Goal: Check status

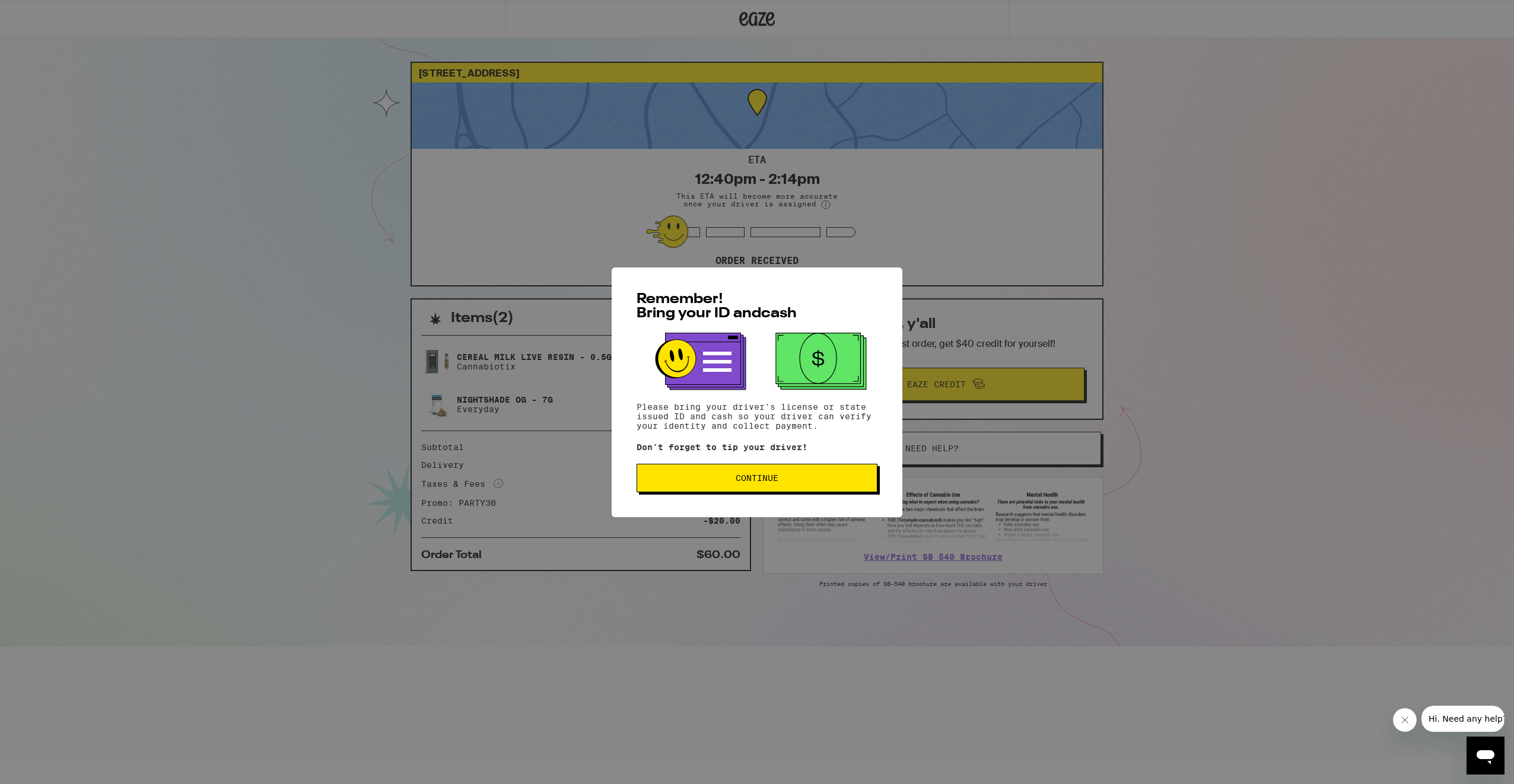
click at [752, 474] on button "Continue" at bounding box center [757, 478] width 241 height 29
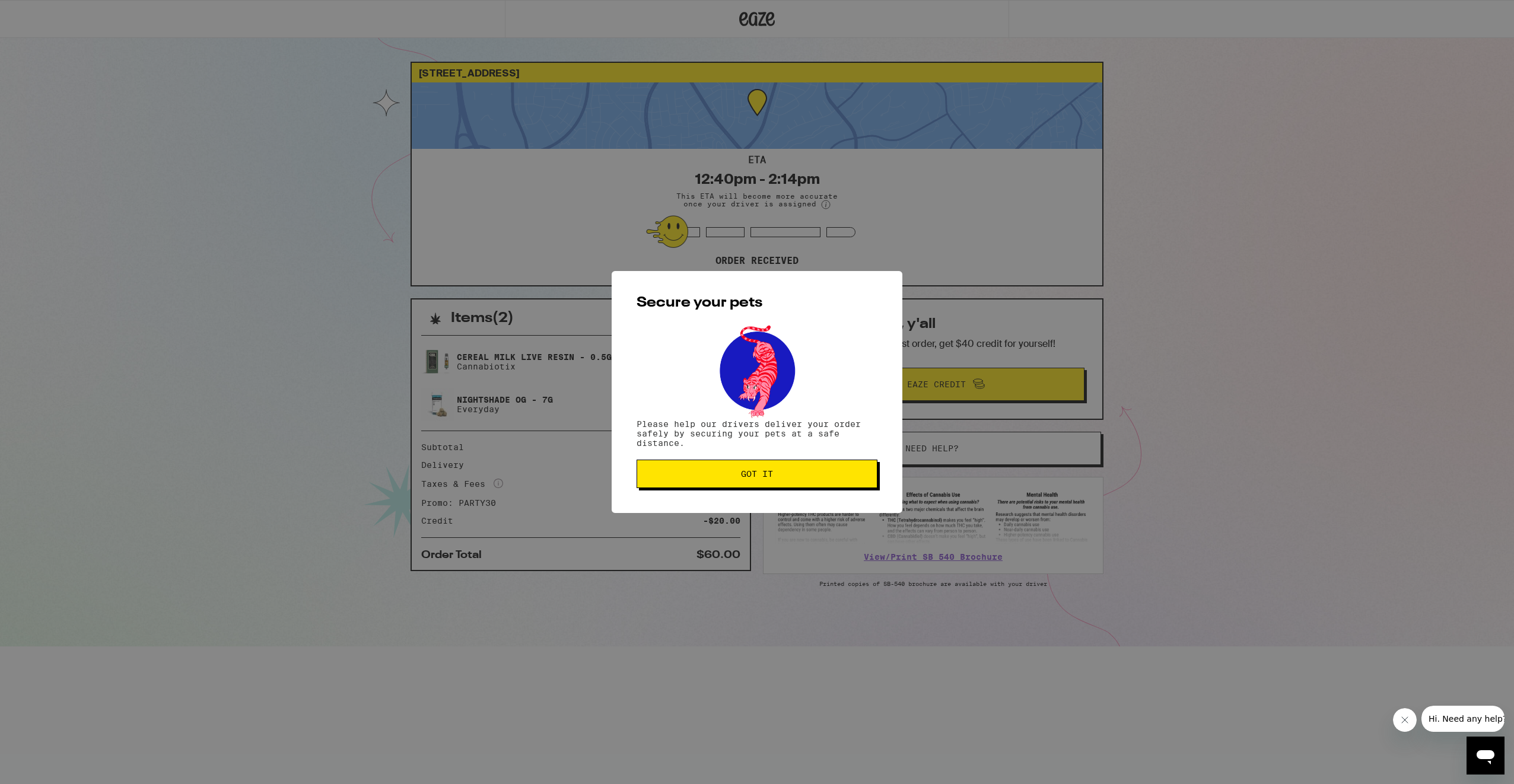
click at [750, 481] on button "Got it" at bounding box center [757, 474] width 241 height 29
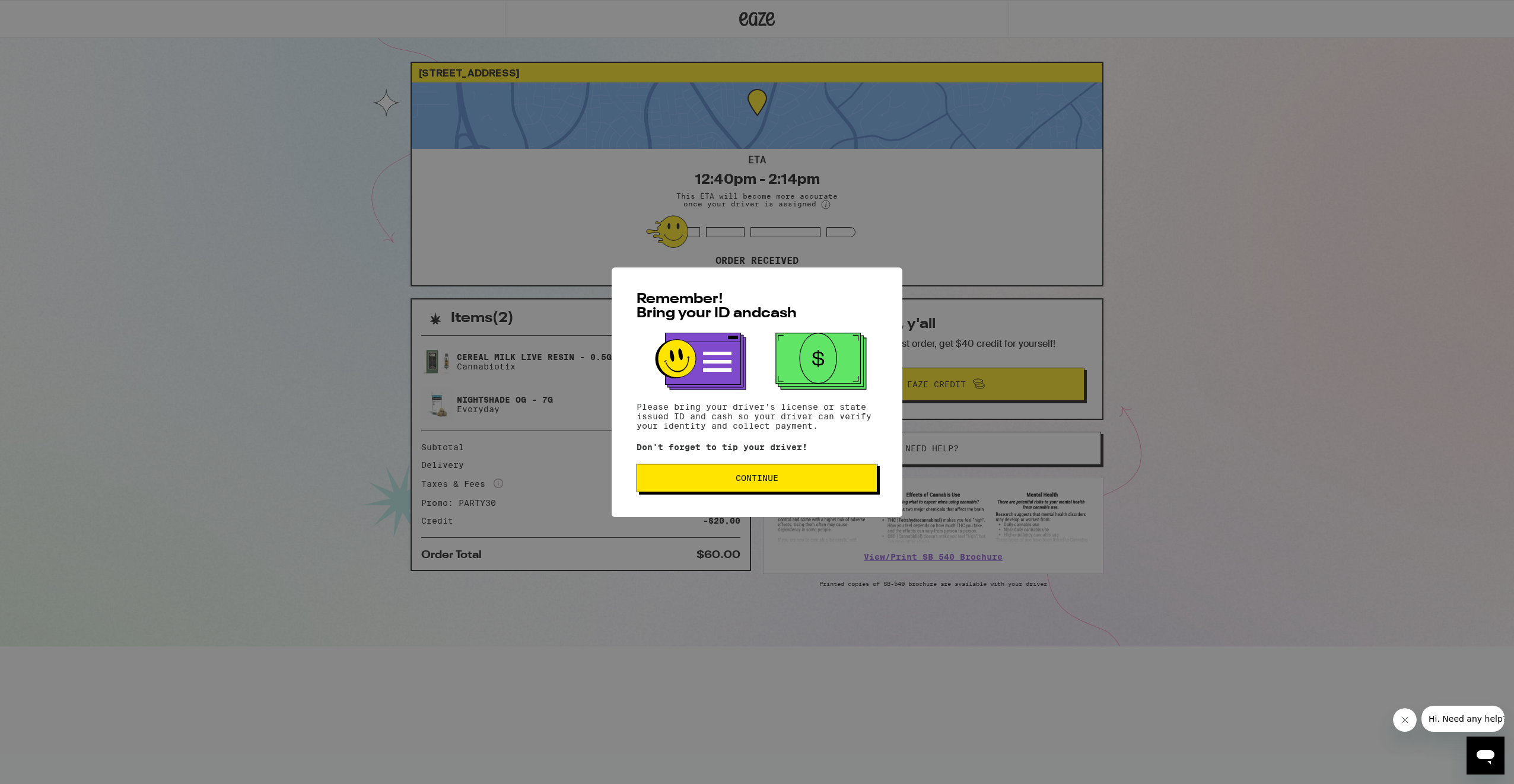
click at [801, 479] on span "Continue" at bounding box center [757, 477] width 221 height 8
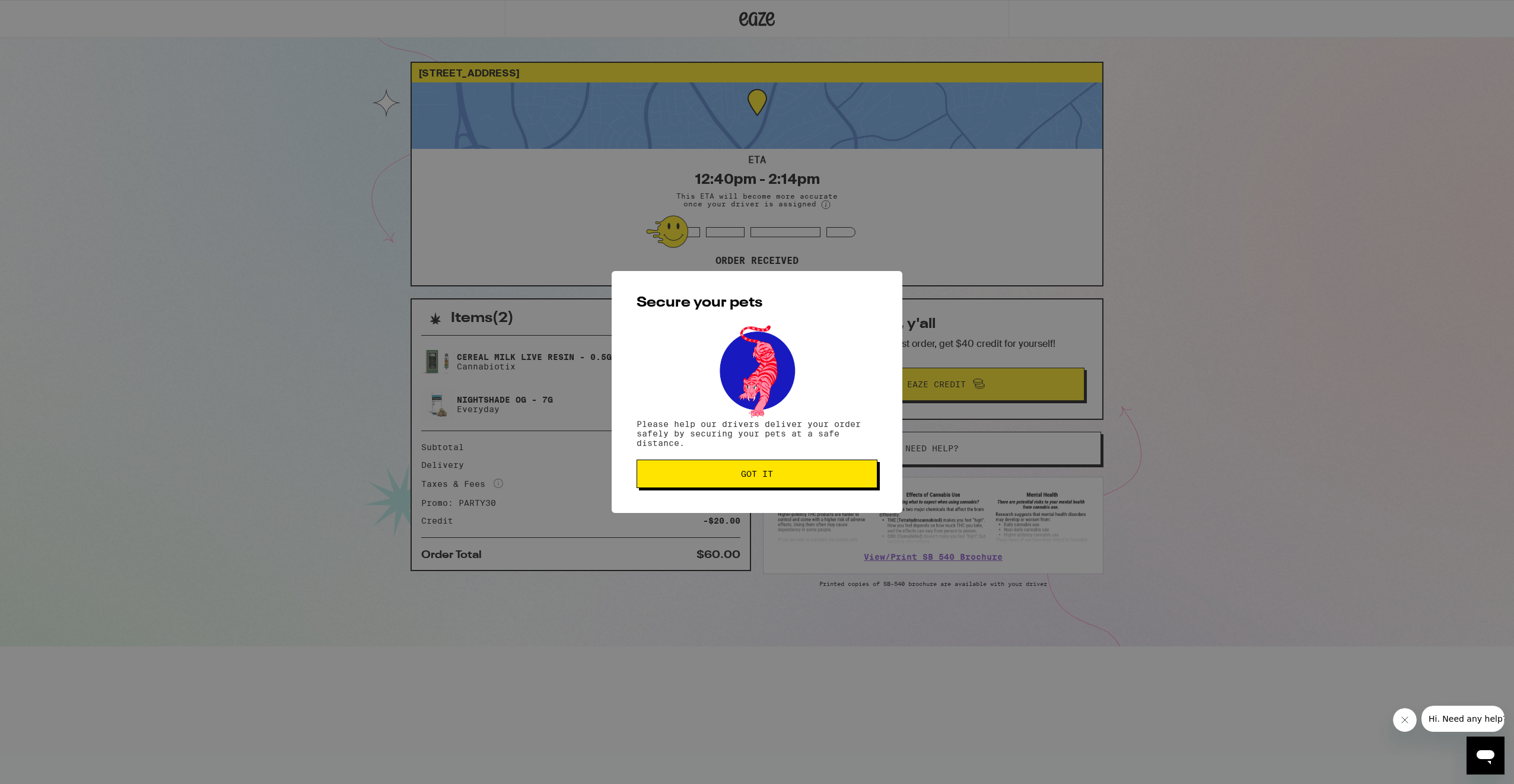
click at [801, 478] on span "Got it" at bounding box center [757, 474] width 221 height 8
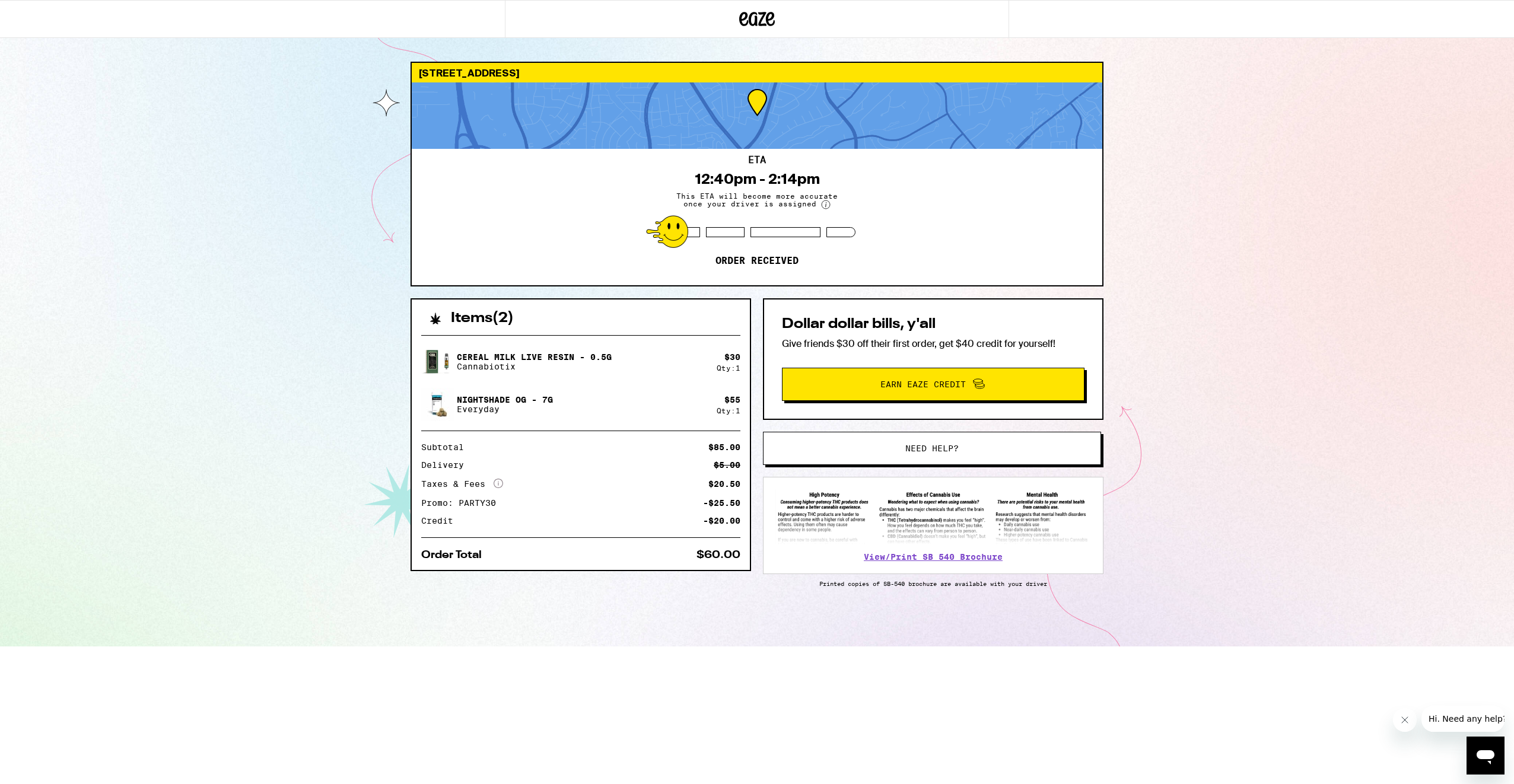
click at [849, 220] on div "ETA 12:40pm - 2:14pm This ETA will become more accurate once your driver is ass…" at bounding box center [757, 217] width 691 height 136
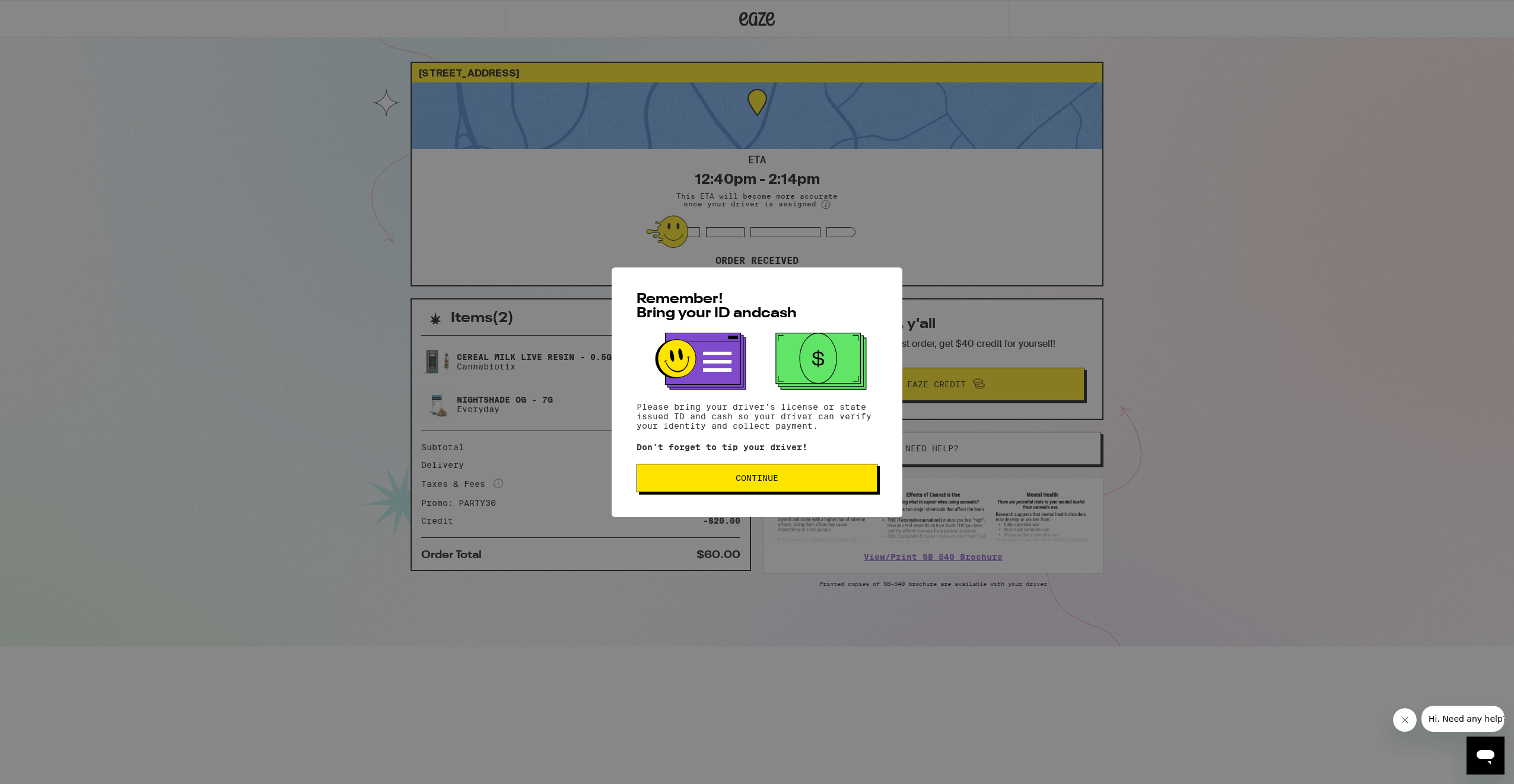
drag, startPoint x: 796, startPoint y: 492, endPoint x: 800, endPoint y: 487, distance: 6.4
click at [800, 487] on button "Continue" at bounding box center [757, 478] width 241 height 29
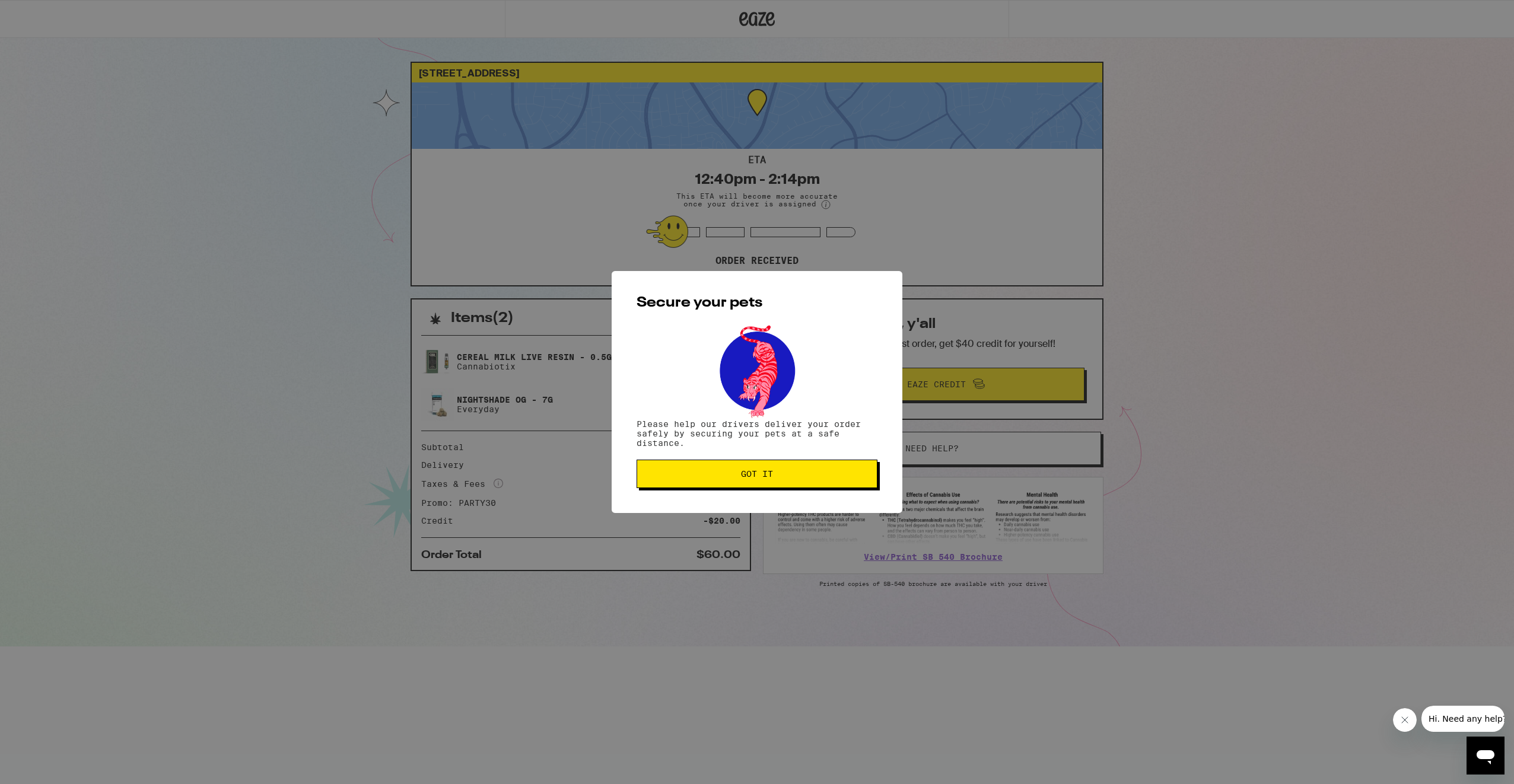
click at [800, 487] on button "Got it" at bounding box center [757, 474] width 241 height 29
